Goal: Entertainment & Leisure: Consume media (video, audio)

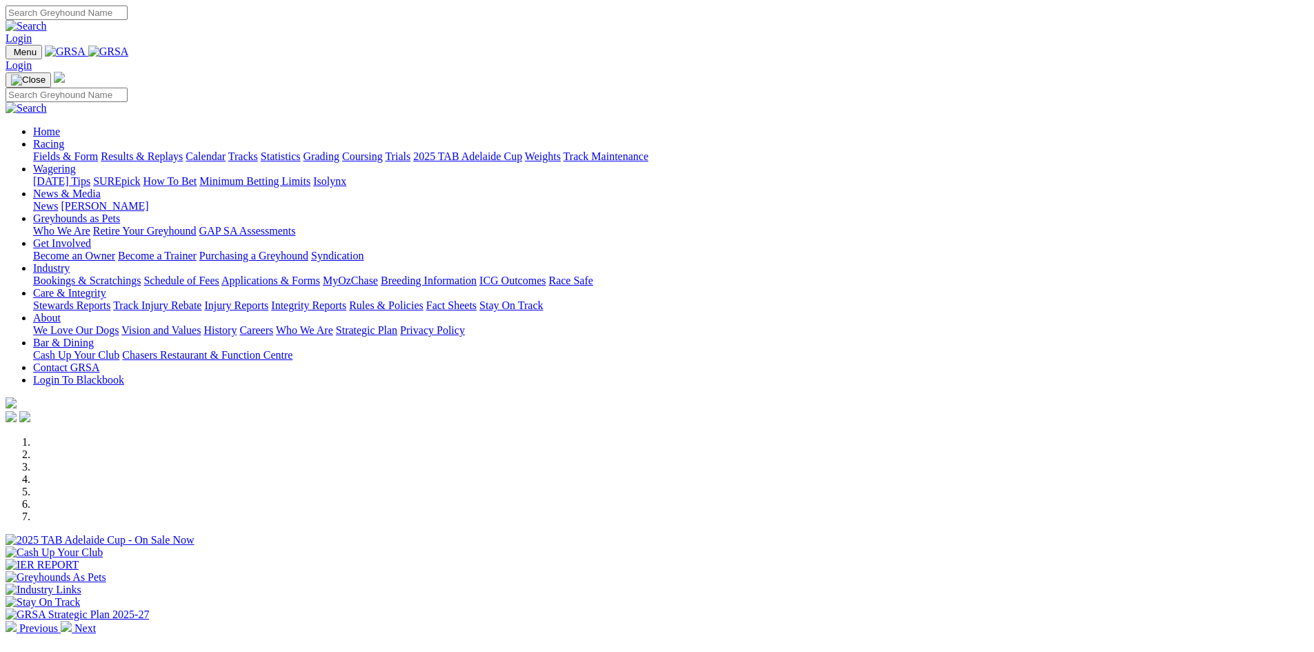
click at [183, 150] on link "Results & Replays" at bounding box center [142, 156] width 82 height 12
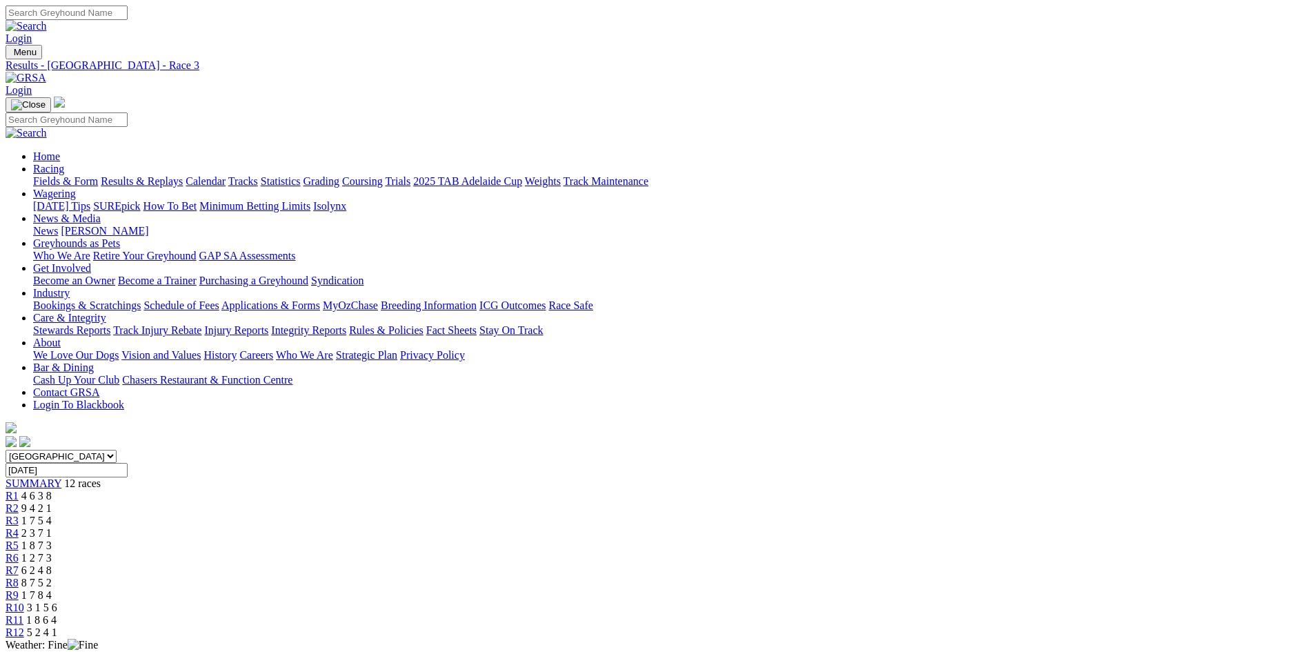
click at [46, 72] on img at bounding box center [26, 78] width 41 height 12
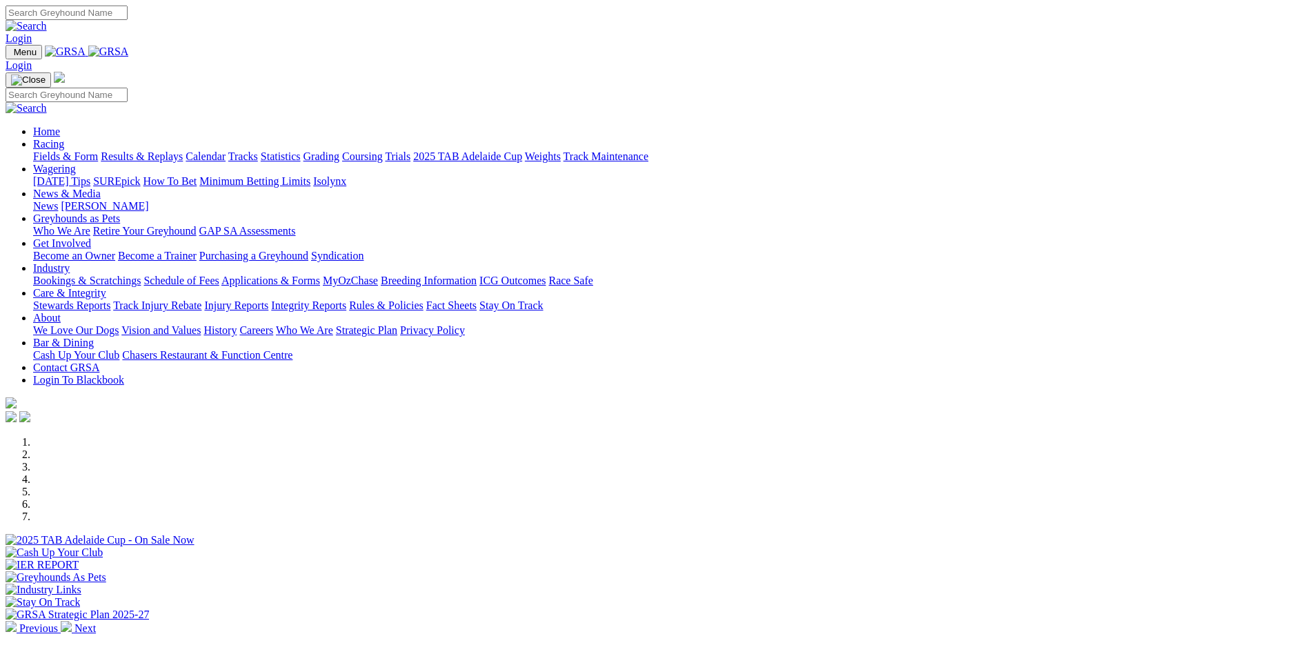
click at [110, 299] on link "Stewards Reports" at bounding box center [71, 305] width 77 height 12
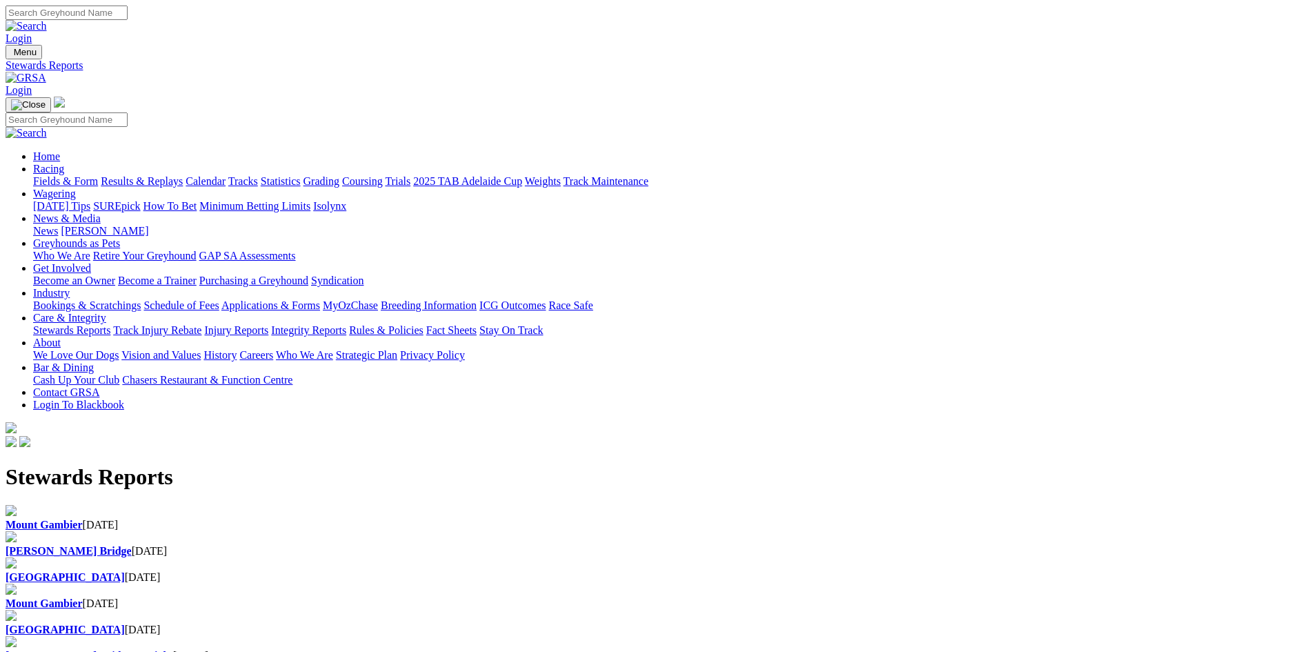
click at [132, 545] on b "[PERSON_NAME] Bridge" at bounding box center [69, 551] width 126 height 12
click at [46, 72] on img at bounding box center [26, 78] width 41 height 12
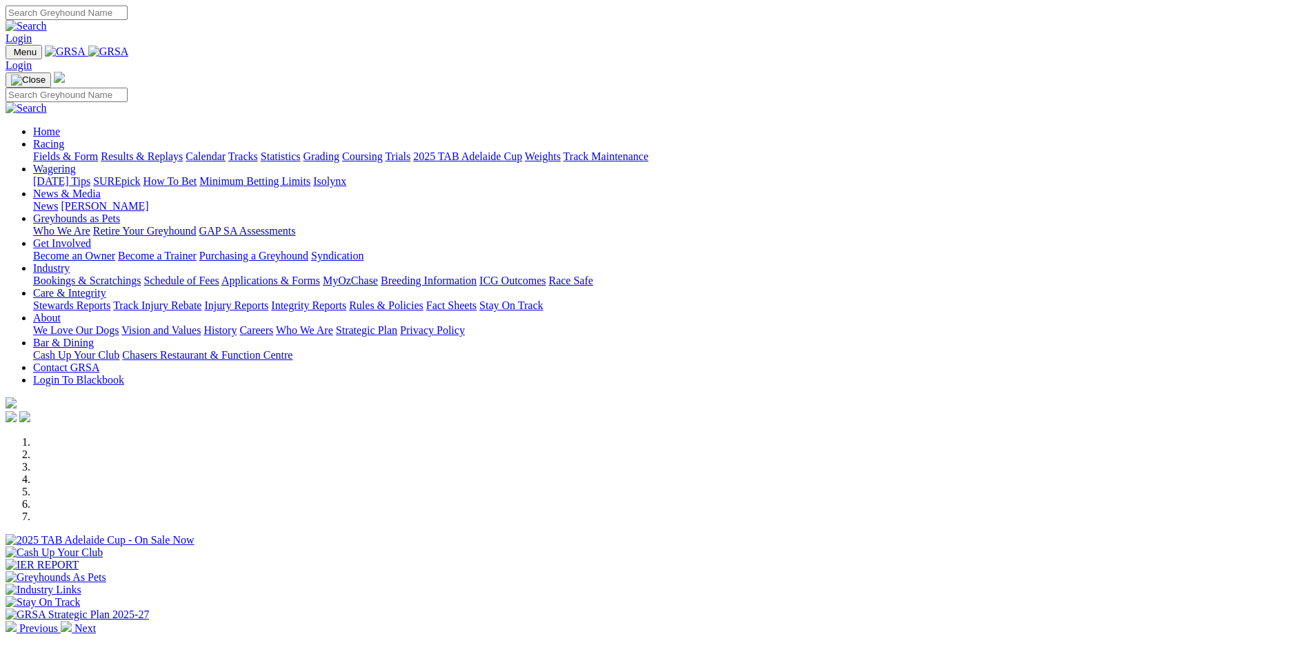
click at [183, 150] on link "Results & Replays" at bounding box center [142, 156] width 82 height 12
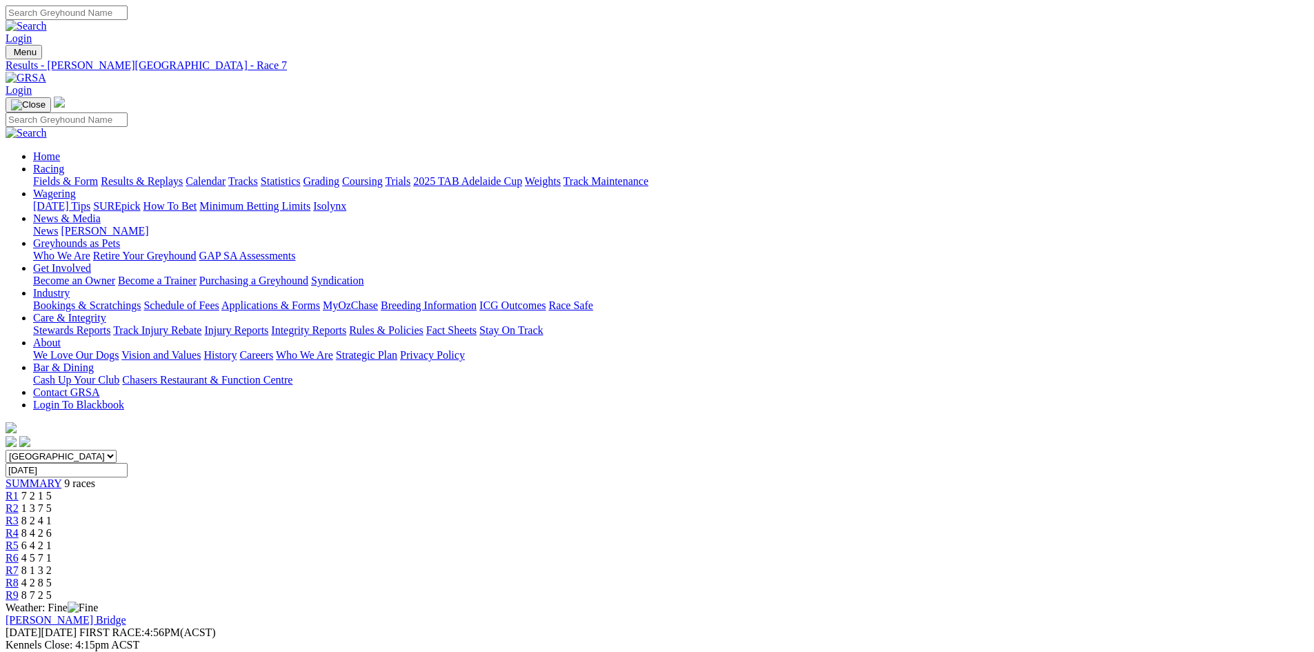
click at [46, 72] on img at bounding box center [26, 78] width 41 height 12
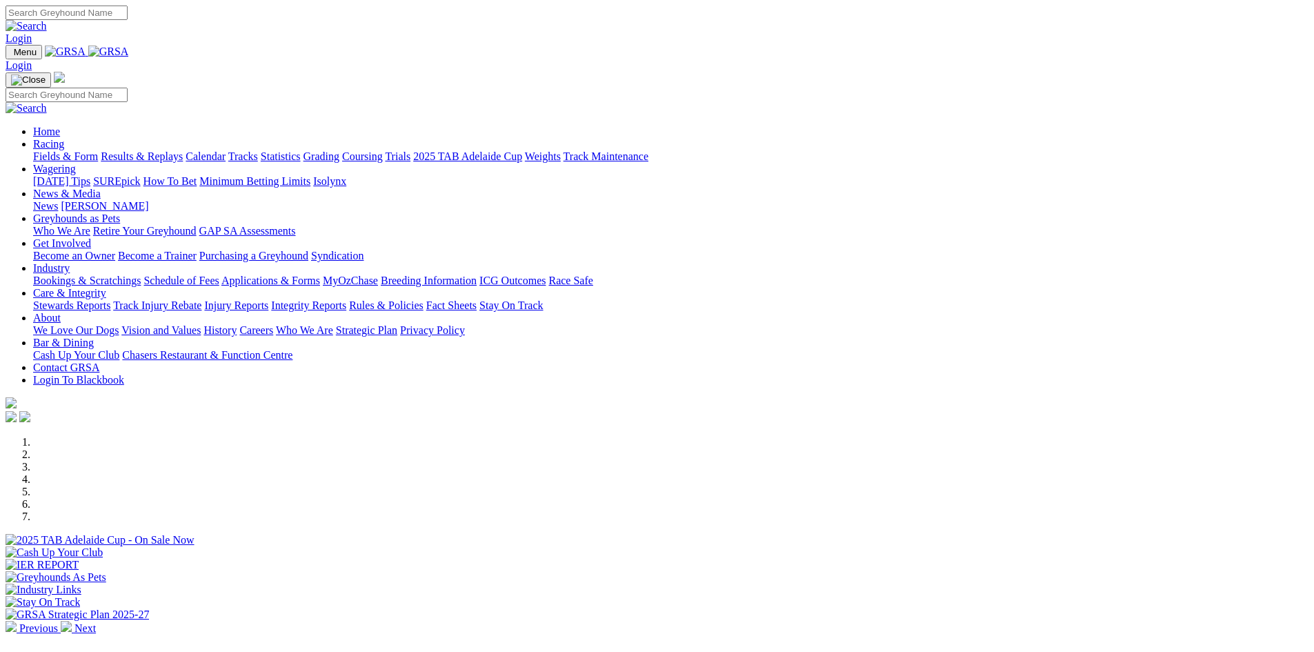
click at [110, 299] on link "Stewards Reports" at bounding box center [71, 305] width 77 height 12
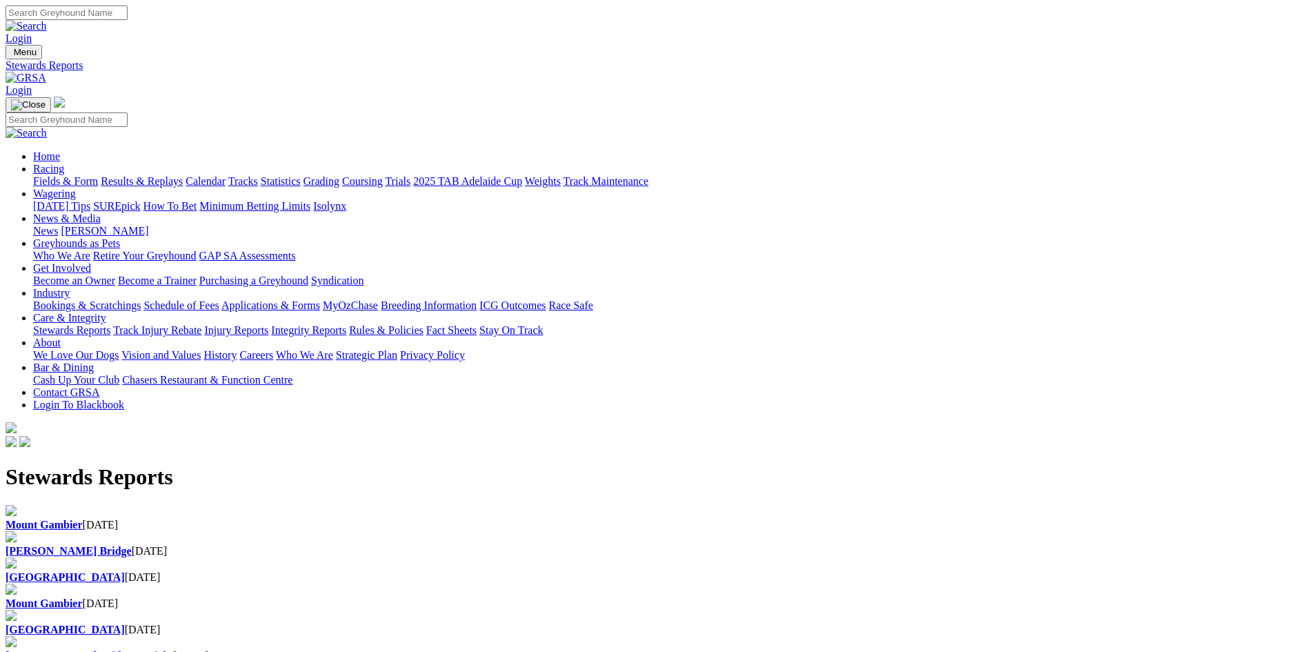
click at [435, 545] on div "Murray Bridge 24 Aug 2025" at bounding box center [657, 551] width 1303 height 12
click at [64, 163] on link "Racing" at bounding box center [48, 169] width 31 height 12
click at [183, 175] on link "Results & Replays" at bounding box center [142, 181] width 82 height 12
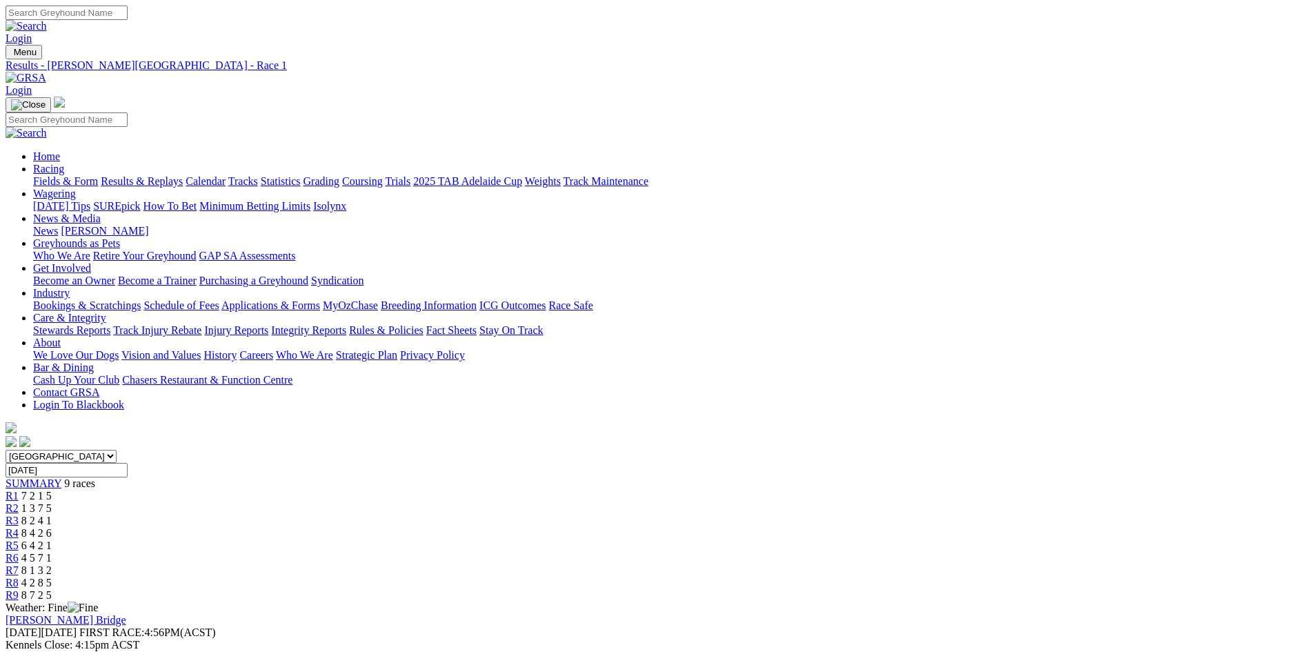
click at [46, 72] on img at bounding box center [26, 78] width 41 height 12
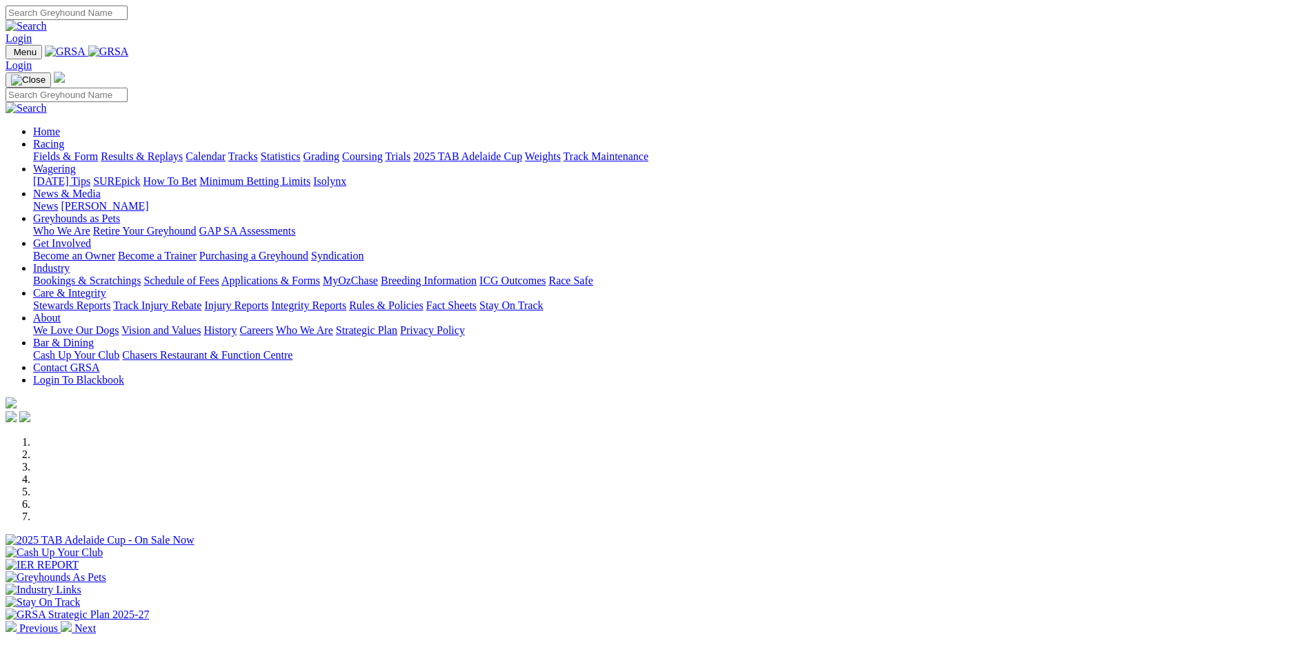
scroll to position [138, 0]
